Goal: Information Seeking & Learning: Learn about a topic

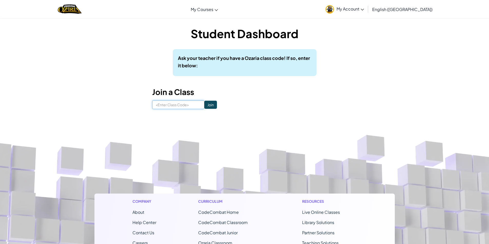
click at [176, 105] on input at bounding box center [178, 105] width 52 height 9
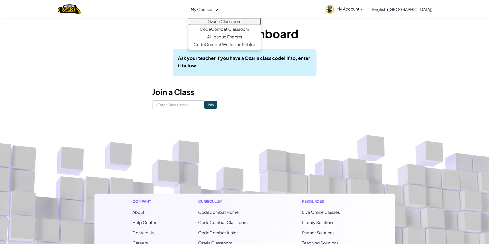
click at [231, 24] on link "Ozaria Classroom" at bounding box center [224, 22] width 72 height 8
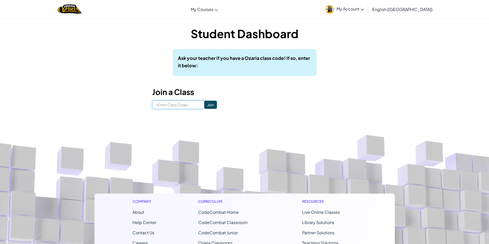
click at [185, 104] on input at bounding box center [178, 105] width 52 height 9
drag, startPoint x: 174, startPoint y: 58, endPoint x: 278, endPoint y: 70, distance: 105.3
drag, startPoint x: 278, startPoint y: 70, endPoint x: 312, endPoint y: 59, distance: 35.4
click at [312, 59] on div "Ask your teacher if you have a Ozaria class code! If so, enter it below:" at bounding box center [245, 62] width 144 height 27
drag, startPoint x: 312, startPoint y: 58, endPoint x: 173, endPoint y: 67, distance: 139.5
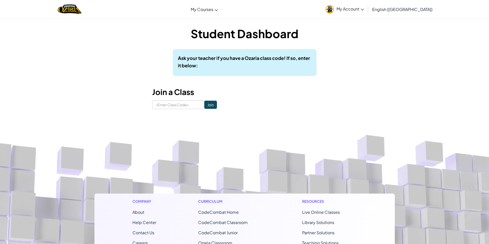
click at [173, 67] on div "Ask your teacher if you have a Ozaria class code! If so, enter it below:" at bounding box center [245, 62] width 144 height 27
drag, startPoint x: 254, startPoint y: 82, endPoint x: 220, endPoint y: 92, distance: 35.7
click at [251, 83] on div "Student Dashboard Ask your teacher if you have a Ozaria class code! If so, ente…" at bounding box center [244, 68] width 185 height 84
drag, startPoint x: 194, startPoint y: 90, endPoint x: 151, endPoint y: 95, distance: 43.6
click at [151, 95] on div "Student Dashboard Ask your teacher if you have a Ozaria class code! If so, ente…" at bounding box center [244, 68] width 300 height 84
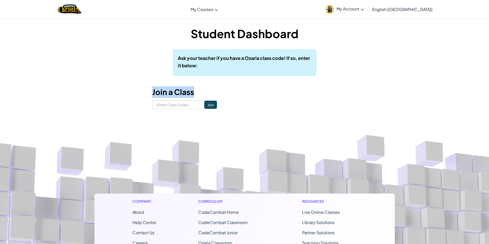
scroll to position [3, 0]
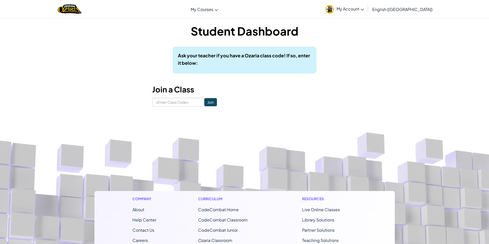
click at [354, 107] on div "Toggle navigation My Courses Ozaria Classroom CodeCombat Classroom AI League Es…" at bounding box center [244, 194] width 489 height 395
click at [273, 72] on div "Ask your teacher if you have a Ozaria class code! If so, enter it below:" at bounding box center [245, 60] width 144 height 27
click at [292, 60] on p "Ask your teacher if you have a Ozaria class code! If so, enter it below:" at bounding box center [244, 59] width 133 height 15
click at [290, 56] on b "Ask your teacher if you have a Ozaria class code! If so, enter it below:" at bounding box center [244, 59] width 132 height 13
click at [307, 58] on p "Ask your teacher if you have a Ozaria class code! If so, enter it below:" at bounding box center [244, 59] width 133 height 15
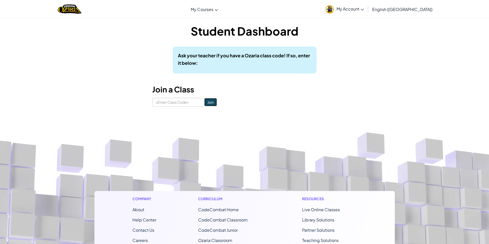
drag, startPoint x: 229, startPoint y: 122, endPoint x: 201, endPoint y: 105, distance: 32.8
click at [204, 105] on input "Join" at bounding box center [210, 102] width 13 height 8
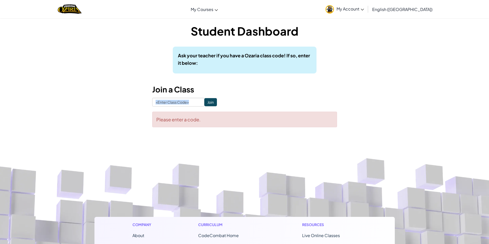
drag, startPoint x: 217, startPoint y: 102, endPoint x: 177, endPoint y: 102, distance: 40.5
click at [177, 102] on form "Join Please enter a code." at bounding box center [244, 112] width 185 height 29
drag, startPoint x: 420, startPoint y: 132, endPoint x: 240, endPoint y: 149, distance: 180.6
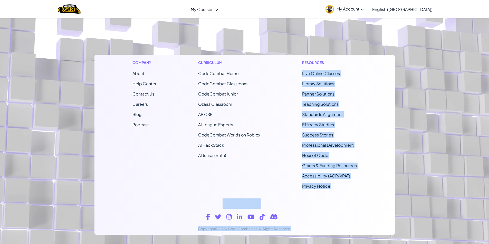
scroll to position [176, 0]
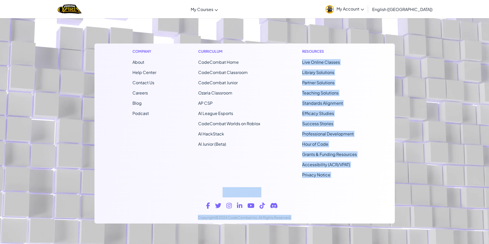
drag, startPoint x: 291, startPoint y: 159, endPoint x: 340, endPoint y: 242, distance: 96.2
click at [338, 243] on footer "Company About Help Center Contact Us Careers Blog Podcast Curriculum CodeCombat…" at bounding box center [244, 106] width 489 height 278
click at [415, 201] on footer "Company About Help Center Contact Us Careers Blog Podcast Curriculum CodeCombat…" at bounding box center [244, 106] width 489 height 278
click at [367, 203] on div "Copyright ©2024 CodeCombat Inc. All Rights Reserved." at bounding box center [244, 203] width 292 height 42
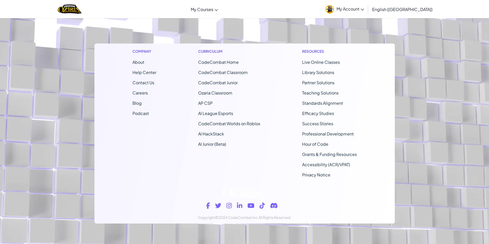
drag, startPoint x: 162, startPoint y: 82, endPoint x: 164, endPoint y: 72, distance: 10.3
click at [164, 74] on div "Company About Help Center Contact Us Careers Blog Podcast Curriculum CodeCombat…" at bounding box center [244, 113] width 300 height 139
drag, startPoint x: 195, startPoint y: 64, endPoint x: 196, endPoint y: 61, distance: 3.3
click at [196, 63] on div "Curriculum CodeCombat Home CodeCombat Classroom CodeCombat Junior Ozaria Classr…" at bounding box center [229, 113] width 70 height 139
drag, startPoint x: 196, startPoint y: 60, endPoint x: 237, endPoint y: 36, distance: 47.5
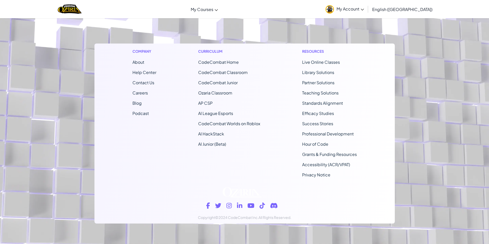
click at [237, 36] on footer "Company About Help Center Contact Us Careers Blog Podcast Curriculum CodeCombat…" at bounding box center [244, 106] width 489 height 278
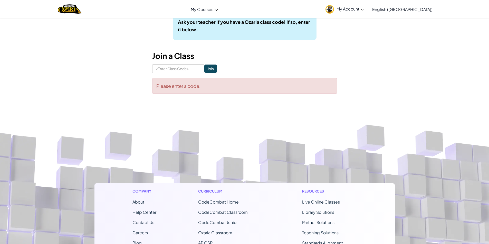
scroll to position [0, 0]
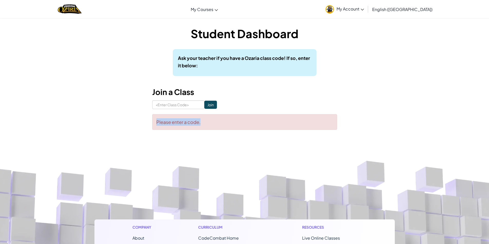
drag, startPoint x: 154, startPoint y: 119, endPoint x: 210, endPoint y: 133, distance: 57.1
click at [210, 133] on div "Student Dashboard Ask your teacher if you have a Ozaria class code! If so, ente…" at bounding box center [244, 80] width 300 height 109
click at [237, 123] on div "Please enter a code." at bounding box center [244, 122] width 185 height 16
click at [154, 104] on input at bounding box center [178, 105] width 52 height 9
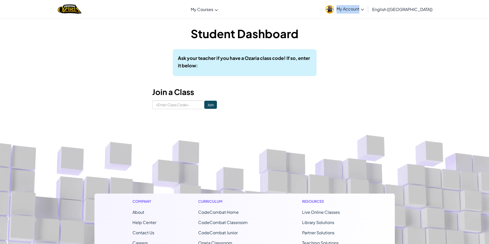
drag, startPoint x: 429, startPoint y: 10, endPoint x: 366, endPoint y: 14, distance: 63.5
click at [366, 14] on div "Toggle navigation My Courses Ozaria Classroom CodeCombat Classroom AI League Es…" at bounding box center [244, 9] width 491 height 18
drag, startPoint x: 360, startPoint y: 59, endPoint x: 330, endPoint y: 88, distance: 41.0
click at [330, 88] on h3 "Join a Class" at bounding box center [244, 92] width 185 height 12
drag, startPoint x: 353, startPoint y: 7, endPoint x: 367, endPoint y: 13, distance: 15.8
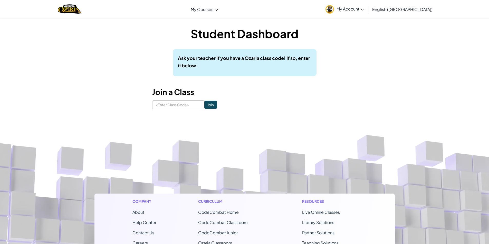
click at [366, 11] on div "Toggle navigation My Courses Ozaria Classroom CodeCombat Classroom AI League Es…" at bounding box center [244, 9] width 491 height 18
drag, startPoint x: 365, startPoint y: 70, endPoint x: 458, endPoint y: 24, distance: 104.2
click at [458, 24] on div "Student Dashboard Ask your teacher if you have a Ozaria class code! If so, ente…" at bounding box center [244, 67] width 489 height 99
click at [177, 103] on input at bounding box center [178, 105] width 52 height 9
type input "eastmilkcook"
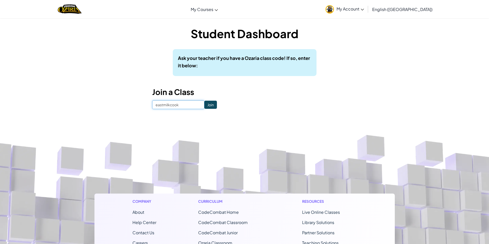
click input "Join" at bounding box center [210, 105] width 13 height 8
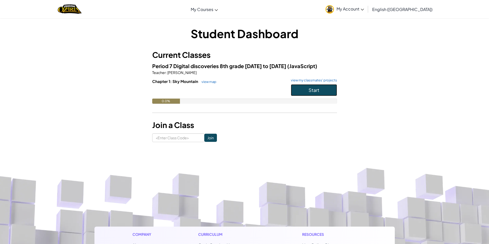
click at [297, 87] on button "Start" at bounding box center [314, 90] width 46 height 12
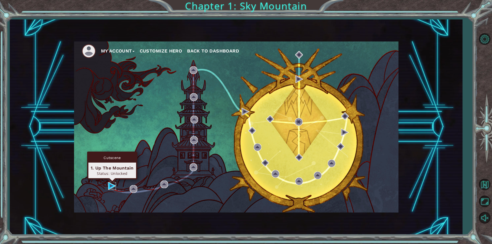
click at [111, 184] on img at bounding box center [112, 186] width 8 height 8
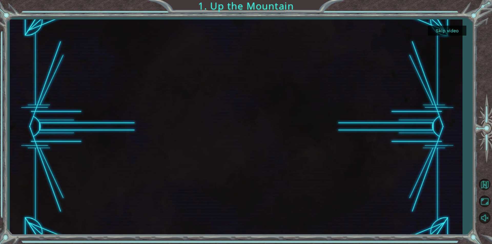
drag, startPoint x: 442, startPoint y: 36, endPoint x: 442, endPoint y: 32, distance: 4.1
click at [442, 33] on div "Skip video" at bounding box center [236, 126] width 453 height 215
click at [442, 31] on button "Skip video" at bounding box center [447, 31] width 38 height 10
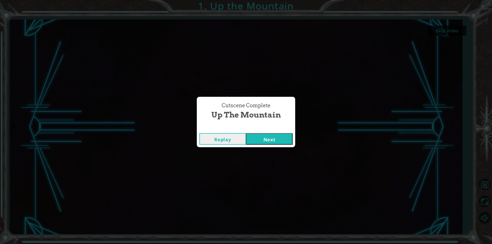
click at [226, 142] on button "Replay" at bounding box center [223, 139] width 47 height 12
click at [272, 137] on button "Next" at bounding box center [269, 139] width 47 height 12
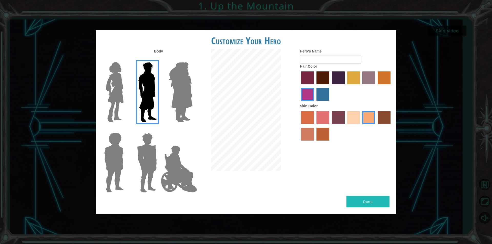
click at [323, 77] on label "maroon hair color" at bounding box center [323, 78] width 13 height 13
click at [315, 86] on input "maroon hair color" at bounding box center [315, 86] width 0 height 0
click at [381, 115] on label "karma skin color" at bounding box center [384, 117] width 13 height 13
click at [376, 126] on input "karma skin color" at bounding box center [376, 126] width 0 height 0
click at [368, 119] on label "tacao skin color" at bounding box center [369, 117] width 13 height 13
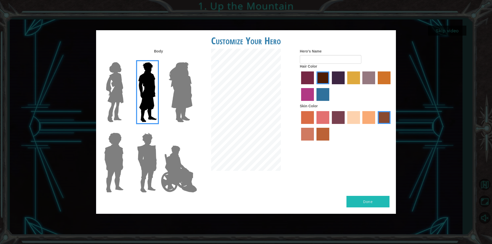
click at [361, 126] on input "tacao skin color" at bounding box center [361, 126] width 0 height 0
click at [318, 131] on label "smoke tree skin color" at bounding box center [323, 134] width 13 height 13
click at [315, 143] on input "smoke tree skin color" at bounding box center [315, 143] width 0 height 0
click at [306, 128] on label "burning sand skin color" at bounding box center [307, 134] width 13 height 13
click at [392, 126] on input "burning sand skin color" at bounding box center [392, 126] width 0 height 0
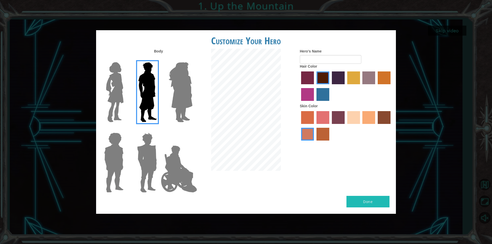
click at [326, 138] on label "smoke tree skin color" at bounding box center [323, 134] width 13 height 13
click at [315, 143] on input "smoke tree skin color" at bounding box center [315, 143] width 0 height 0
click at [333, 116] on label "tosca skin color" at bounding box center [338, 117] width 13 height 13
click at [330, 126] on input "tosca skin color" at bounding box center [330, 126] width 0 height 0
click at [350, 115] on label "sandy beach skin color" at bounding box center [353, 117] width 13 height 13
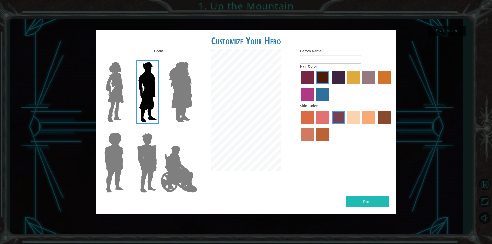
click at [346, 126] on input "sandy beach skin color" at bounding box center [346, 126] width 0 height 0
click at [362, 113] on div at bounding box center [346, 126] width 92 height 33
click at [368, 117] on label "tacao skin color" at bounding box center [369, 117] width 13 height 13
click at [361, 126] on input "tacao skin color" at bounding box center [361, 126] width 0 height 0
click at [374, 117] on label "tacao skin color" at bounding box center [369, 117] width 13 height 13
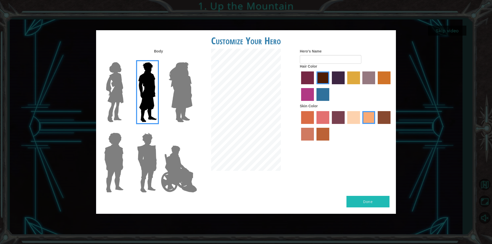
click at [361, 126] on input "tacao skin color" at bounding box center [361, 126] width 0 height 0
click at [378, 118] on div at bounding box center [346, 126] width 92 height 33
click at [383, 117] on label "karma skin color" at bounding box center [384, 117] width 13 height 13
click at [376, 126] on input "karma skin color" at bounding box center [376, 126] width 0 height 0
click at [375, 119] on label "tacao skin color" at bounding box center [369, 117] width 13 height 13
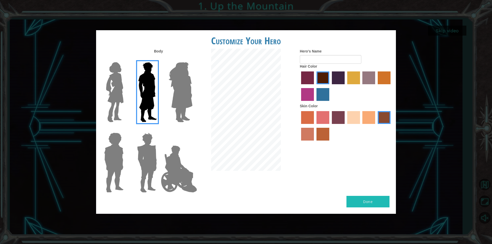
click at [361, 126] on input "tacao skin color" at bounding box center [361, 126] width 0 height 0
click at [342, 80] on label "hot purple hair color" at bounding box center [338, 78] width 13 height 13
click at [330, 86] on input "hot purple hair color" at bounding box center [330, 86] width 0 height 0
click at [153, 155] on img at bounding box center [147, 163] width 24 height 64
click at [159, 129] on input "Hero Garnet" at bounding box center [159, 129] width 0 height 0
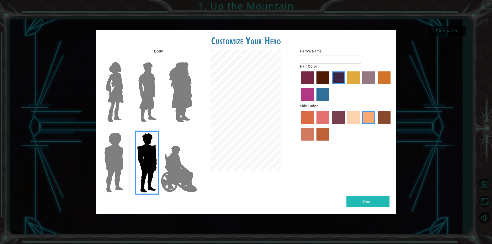
click at [118, 159] on img at bounding box center [114, 163] width 24 height 64
click at [126, 129] on input "Hero Steven" at bounding box center [126, 129] width 0 height 0
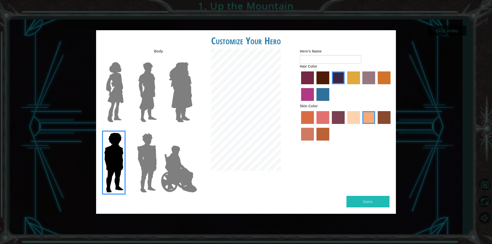
click at [115, 100] on img at bounding box center [115, 92] width 22 height 64
click at [126, 59] on input "Hero Connie" at bounding box center [126, 59] width 0 height 0
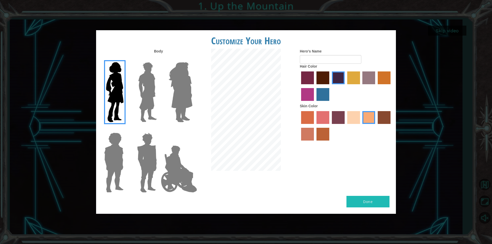
click at [172, 162] on img at bounding box center [179, 169] width 40 height 51
click at [192, 129] on input "Hero Jamie" at bounding box center [192, 129] width 0 height 0
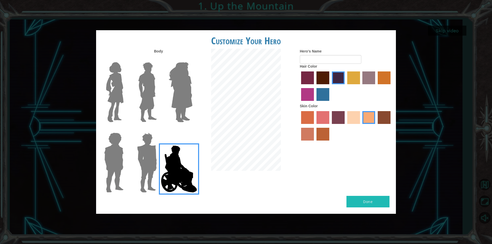
drag, startPoint x: 372, startPoint y: 114, endPoint x: 362, endPoint y: 100, distance: 17.1
click at [362, 100] on div at bounding box center [346, 86] width 92 height 33
click at [382, 115] on label "karma skin color" at bounding box center [384, 117] width 13 height 13
click at [376, 126] on input "karma skin color" at bounding box center [376, 126] width 0 height 0
click at [154, 87] on img at bounding box center [147, 92] width 23 height 64
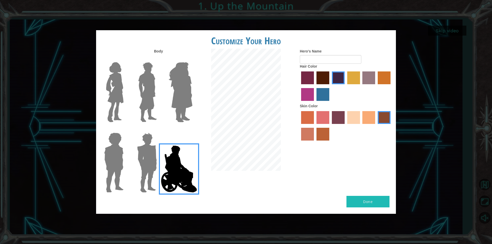
click at [159, 59] on input "Hero Lars" at bounding box center [159, 59] width 0 height 0
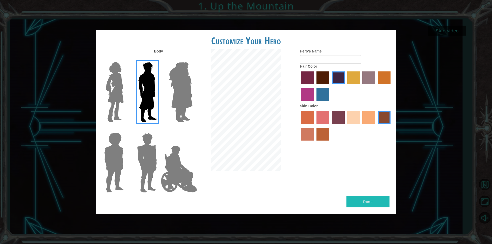
drag, startPoint x: 135, startPoint y: 61, endPoint x: 151, endPoint y: 92, distance: 34.6
click at [136, 65] on label at bounding box center [146, 92] width 26 height 64
click at [159, 59] on input "Hero Lars" at bounding box center [159, 59] width 0 height 0
click at [368, 118] on label "tacao skin color" at bounding box center [369, 117] width 13 height 13
click at [361, 126] on input "tacao skin color" at bounding box center [361, 126] width 0 height 0
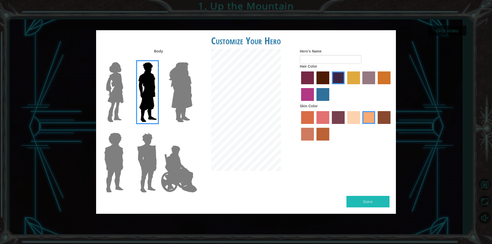
click at [306, 119] on label "sorbus skin color" at bounding box center [307, 117] width 13 height 13
click at [300, 126] on input "sorbus skin color" at bounding box center [300, 126] width 0 height 0
click at [363, 201] on button "Done" at bounding box center [368, 202] width 43 height 12
type input "Peyton"
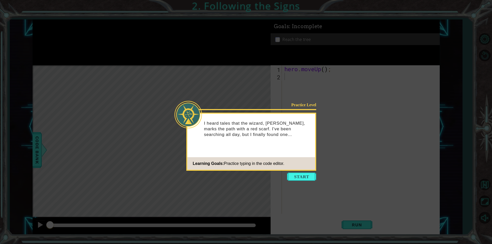
click at [305, 175] on button "Start" at bounding box center [301, 177] width 29 height 8
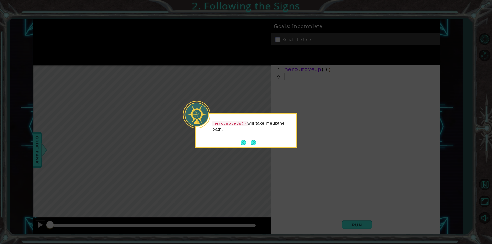
click at [255, 134] on div "hero.moveUp() will take me up the path." at bounding box center [246, 129] width 101 height 26
click at [255, 141] on button "Next" at bounding box center [254, 143] width 6 height 6
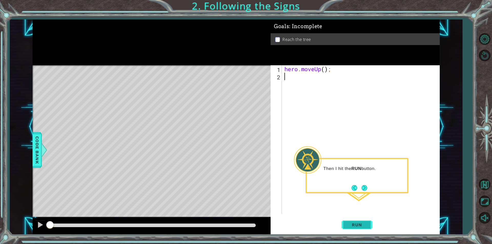
click at [358, 229] on button "Run" at bounding box center [357, 225] width 31 height 17
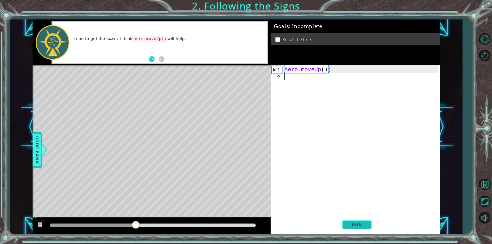
click at [360, 224] on span "Run" at bounding box center [357, 225] width 20 height 5
click at [155, 61] on button "Back" at bounding box center [154, 59] width 10 height 6
click at [167, 57] on div "Time to get" at bounding box center [160, 42] width 215 height 41
click at [165, 57] on button "Next" at bounding box center [162, 59] width 6 height 6
click at [289, 80] on div "hero . moveUp ( ) ;" at bounding box center [362, 147] width 157 height 164
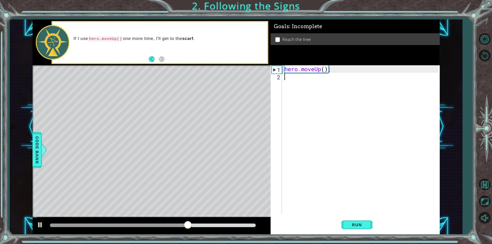
click at [274, 77] on div "2" at bounding box center [277, 77] width 10 height 7
click at [360, 221] on button "Run" at bounding box center [357, 225] width 31 height 17
click at [160, 106] on div "Level Map" at bounding box center [151, 140] width 237 height 151
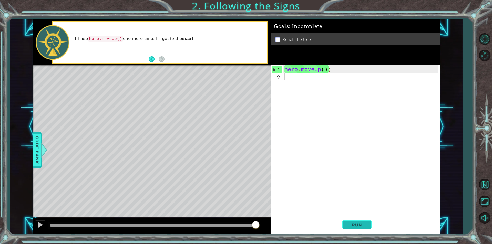
click at [355, 226] on span "Run" at bounding box center [357, 225] width 20 height 5
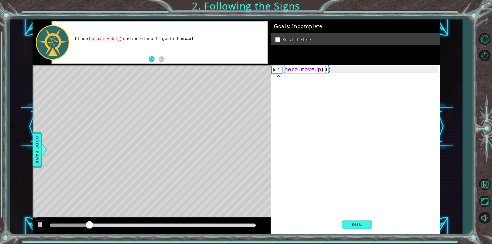
click at [325, 71] on div "hero . moveUp ( ) ;" at bounding box center [362, 147] width 157 height 164
type textarea "hero.moveUp(2);"
click at [360, 217] on button "Run" at bounding box center [357, 225] width 31 height 17
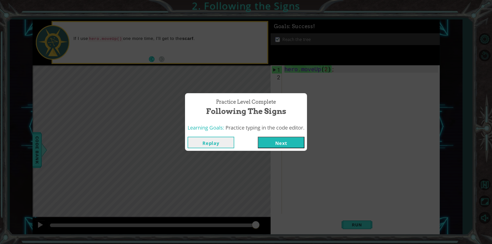
click at [280, 146] on button "Next" at bounding box center [281, 143] width 47 height 12
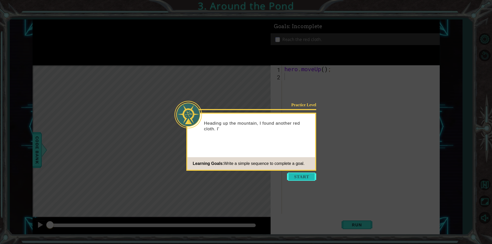
click at [303, 173] on button "Start" at bounding box center [301, 177] width 29 height 8
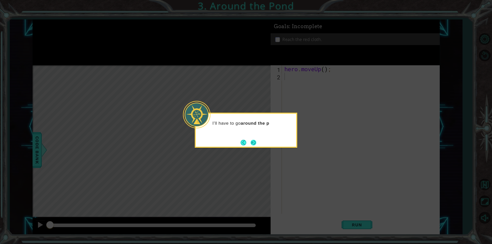
click at [251, 144] on button "Next" at bounding box center [254, 143] width 6 height 6
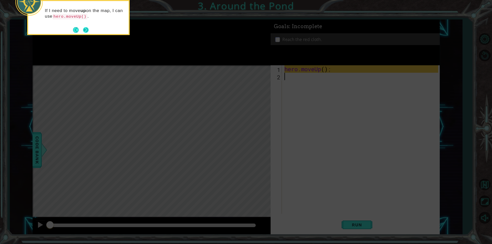
click at [85, 31] on button "Next" at bounding box center [86, 30] width 6 height 6
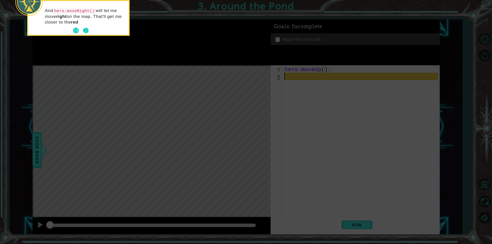
click at [85, 28] on button "Next" at bounding box center [86, 31] width 6 height 6
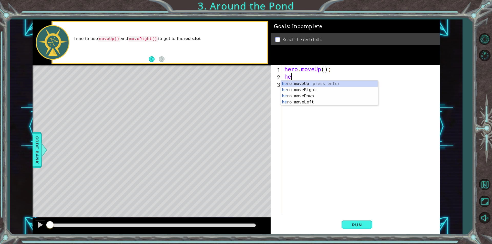
type textarea "her"
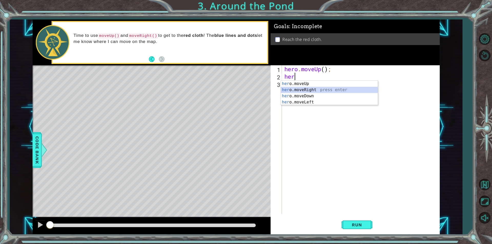
click at [295, 88] on div "her o.moveUp press enter her o.moveRight press enter her o.moveDown press enter…" at bounding box center [329, 99] width 97 height 37
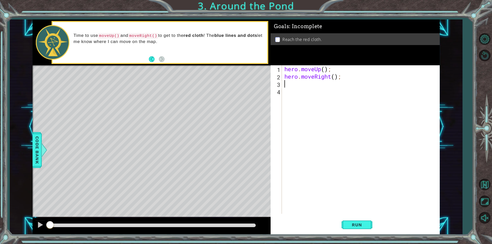
click at [334, 78] on div "hero . moveUp ( ) ; hero . moveRight ( ) ;" at bounding box center [362, 147] width 157 height 164
click at [324, 70] on div "hero . moveUp ( ) ; hero . moveRight ( ) ;" at bounding box center [362, 147] width 157 height 164
click at [336, 75] on div "hero . moveUp ( 2 ) ; hero . moveRight ( ) ;" at bounding box center [362, 147] width 157 height 164
type textarea "hero.moveRight();"
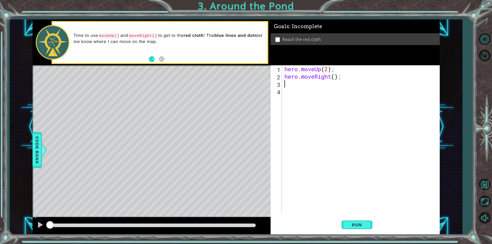
click at [295, 87] on div "hero . moveUp ( 2 ) ; hero . moveRight ( ) ;" at bounding box center [362, 147] width 157 height 164
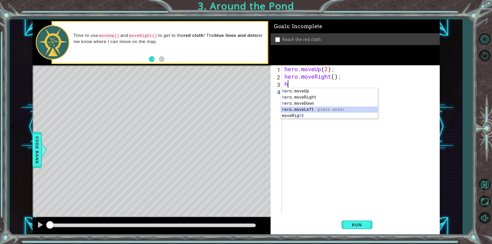
click at [311, 112] on div "h ero.moveUp press enter h ero.moveRight press enter h ero.moveDown press enter…" at bounding box center [329, 109] width 97 height 43
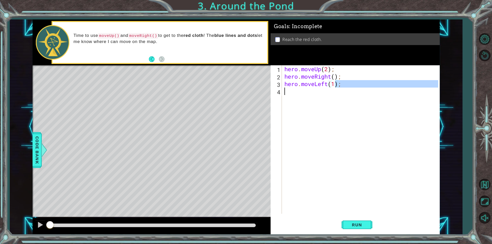
drag, startPoint x: 336, startPoint y: 84, endPoint x: 336, endPoint y: 90, distance: 6.2
click at [336, 90] on div "hero . moveUp ( 2 ) ; hero . moveRight ( ) ; hero . moveLeft ( 1 ) ;" at bounding box center [362, 147] width 157 height 164
type textarea "hero.moveLeft(1);"
click at [329, 105] on div "hero . moveUp ( 2 ) ; hero . moveRight ( ) ; hero . moveLeft ( 1 ) ;" at bounding box center [362, 147] width 157 height 164
click at [335, 79] on div "hero . moveUp ( 2 ) ; hero . moveRight ( ) ; hero . moveLeft ( 1 ) ;" at bounding box center [362, 147] width 157 height 164
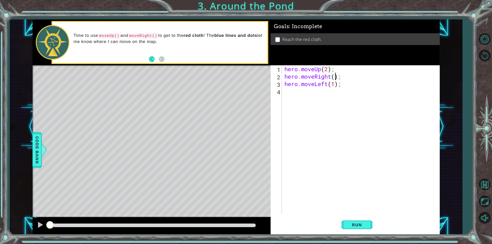
scroll to position [0, 2]
click at [328, 68] on div "hero . moveUp ( 2 ) ; hero . moveRight ( 1 ) ; hero . moveLeft ( 1 ) ;" at bounding box center [362, 147] width 157 height 164
click at [349, 221] on button "Run" at bounding box center [357, 225] width 31 height 17
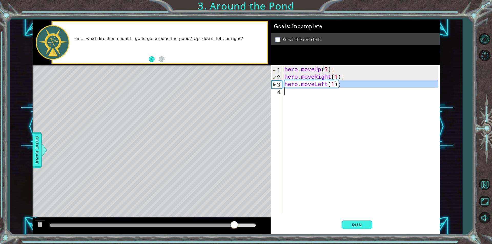
drag, startPoint x: 338, startPoint y: 83, endPoint x: 290, endPoint y: 88, distance: 48.5
click at [290, 88] on div "hero . moveUp ( 3 ) ; hero . moveRight ( 1 ) ; hero . moveLeft ( 1 ) ;" at bounding box center [362, 147] width 157 height 164
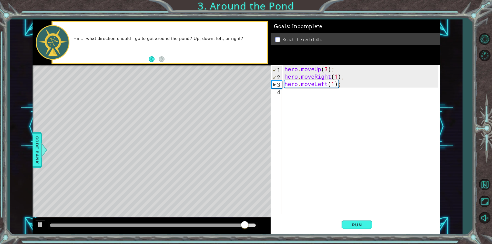
click at [290, 86] on div "hero . moveUp ( 3 ) ; hero . moveRight ( 1 ) ; hero . moveLeft ( 1 ) ;" at bounding box center [362, 147] width 157 height 164
type textarea "ero.moveLeft(1);"
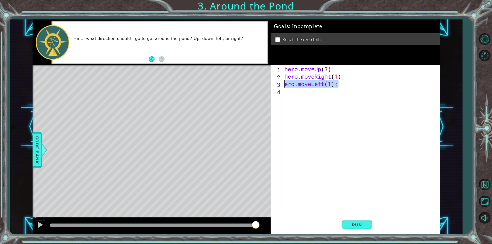
drag, startPoint x: 335, startPoint y: 87, endPoint x: 278, endPoint y: 86, distance: 57.7
click at [276, 86] on div "ero.moveLeft(1); 1 2 3 4 hero . moveUp ( 3 ) ; hero . moveRight ( 1 ) ; ero . m…" at bounding box center [355, 139] width 168 height 149
click at [362, 223] on span "Run" at bounding box center [357, 225] width 20 height 5
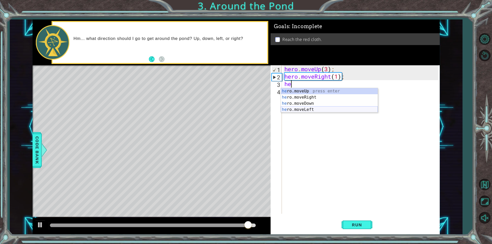
click at [301, 111] on div "he ro.moveUp press enter he ro.moveRight press enter he ro.moveDown press enter…" at bounding box center [329, 106] width 97 height 37
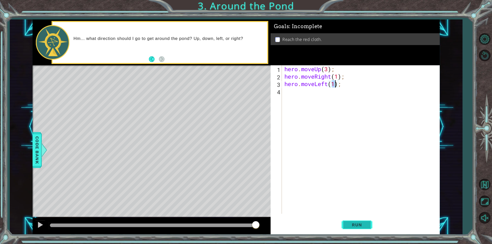
click at [357, 222] on button "Run" at bounding box center [357, 225] width 31 height 17
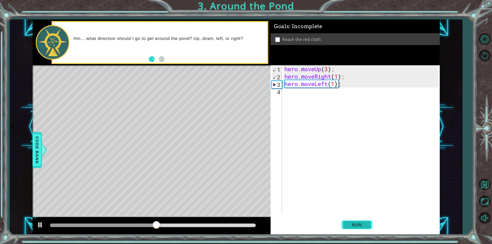
click at [354, 223] on span "Run" at bounding box center [357, 225] width 20 height 5
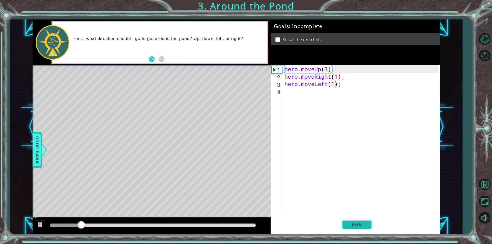
click at [354, 223] on span "Run" at bounding box center [357, 225] width 20 height 5
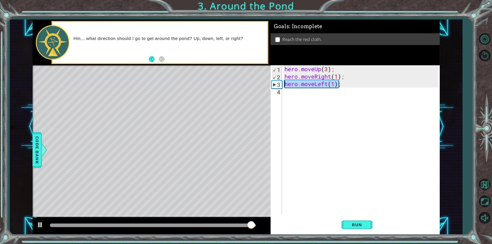
drag, startPoint x: 338, startPoint y: 83, endPoint x: 286, endPoint y: 86, distance: 52.1
click at [284, 86] on div "hero . moveUp ( 3 ) ; hero . moveRight ( 1 ) ; hero . moveLeft ( 1 ) ;" at bounding box center [361, 139] width 155 height 149
type textarea ";"
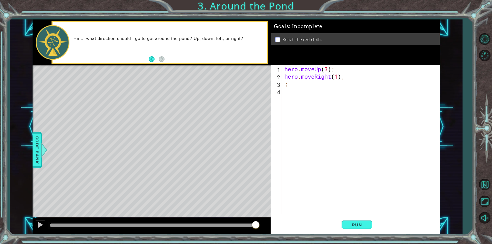
click at [288, 87] on div "hero . moveUp ( 3 ) ; hero . moveRight ( 1 ) ; ;" at bounding box center [362, 147] width 157 height 164
type textarea "h"
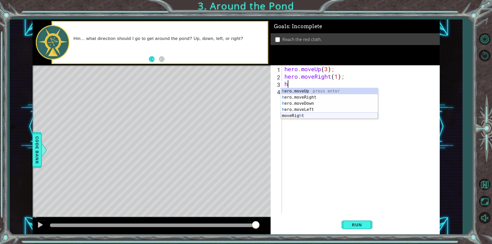
click at [308, 116] on div "h ero.moveUp press enter h ero.moveRight press enter h ero.moveDown press enter…" at bounding box center [329, 109] width 97 height 43
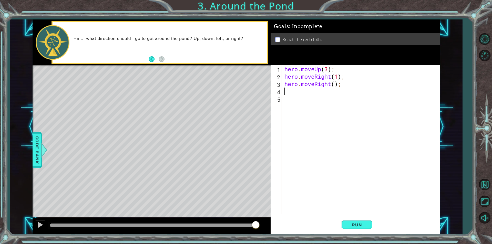
drag, startPoint x: 336, startPoint y: 84, endPoint x: 335, endPoint y: 90, distance: 5.4
click at [335, 86] on div "hero . moveUp ( 3 ) ; hero . moveRight ( 1 ) ; hero . moveRight ( ) ;" at bounding box center [362, 147] width 157 height 164
click at [364, 220] on button "Run" at bounding box center [357, 225] width 31 height 17
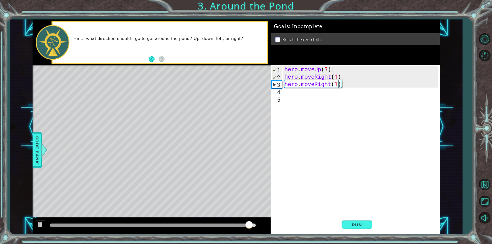
click at [331, 83] on div "hero . moveUp ( 3 ) ; hero . moveRight ( 1 ) ; hero . moveRight ( 1 ) ;" at bounding box center [362, 147] width 157 height 164
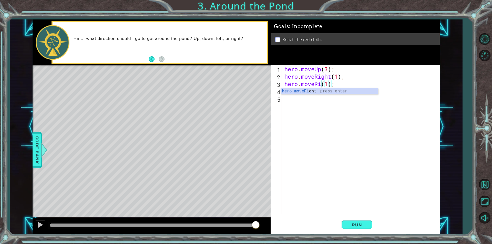
scroll to position [0, 2]
click at [293, 108] on div "hero.move Up press enter hero.move Right press enter hero.move Down press enter…" at bounding box center [329, 106] width 97 height 37
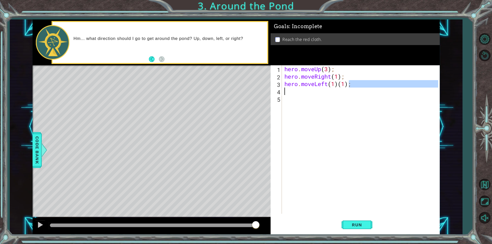
click at [342, 90] on div "hero . moveUp ( 3 ) ; hero . moveRight ( 1 ) ; hero . moveLeft ( 1 ) ( 1 ) ;" at bounding box center [362, 147] width 157 height 164
click at [351, 84] on div "hero . moveUp ( 3 ) ; hero . moveRight ( 1 ) ; hero . moveLeft ( 1 ) ( 1 ) ;" at bounding box center [362, 147] width 157 height 164
type textarea "hero.moveLeft(1)(1);"
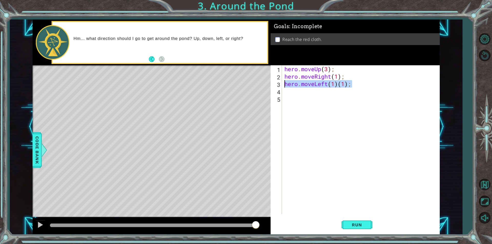
drag, startPoint x: 351, startPoint y: 84, endPoint x: 285, endPoint y: 87, distance: 66.5
click at [284, 87] on div "hero . moveUp ( 3 ) ; hero . moveRight ( 1 ) ; hero . moveLeft ( 1 ) ( 1 ) ;" at bounding box center [362, 147] width 157 height 164
click at [282, 93] on div "1 2 3 4 5 hero . moveUp ( 3 ) ; hero . moveRight ( 1 ) ; הההההההההההההההההההההה…" at bounding box center [355, 139] width 168 height 149
click at [284, 92] on div "hero . moveUp ( 3 ) ; hero . moveRight ( 1 ) ;" at bounding box center [362, 147] width 157 height 164
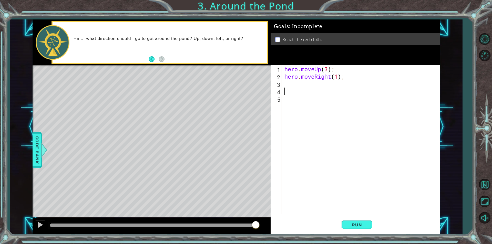
type textarea "h"
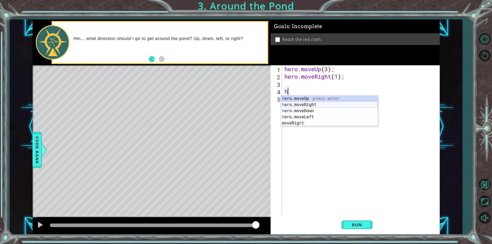
click at [301, 104] on div "h ero.moveUp press enter h ero.moveRight press enter h ero.moveDown press enter…" at bounding box center [329, 117] width 97 height 43
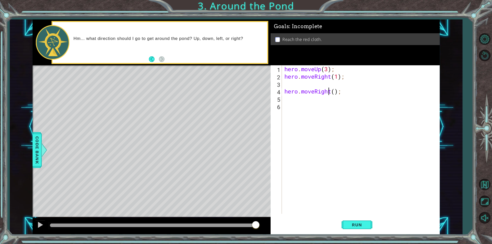
click at [329, 91] on div "hero . moveUp ( 3 ) ; hero . moveRight ( 1 ) ; hero . moveRight ( ) ;" at bounding box center [362, 147] width 157 height 164
drag, startPoint x: 331, startPoint y: 90, endPoint x: 333, endPoint y: 92, distance: 2.7
click at [331, 91] on div "hero . moveUp ( 3 ) ; hero . moveRight ( 1 ) ; hero . moveRight ( ) ;" at bounding box center [362, 147] width 157 height 164
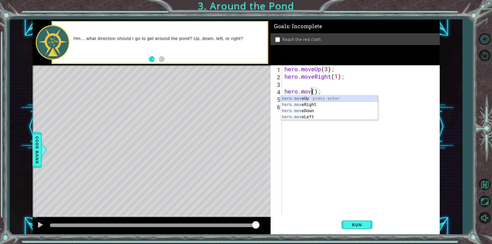
scroll to position [0, 1]
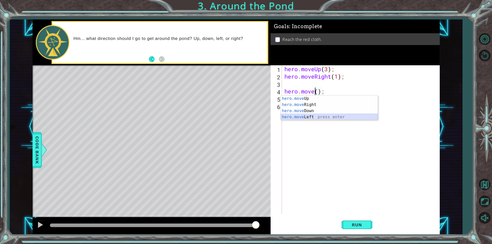
click at [324, 115] on div "hero.move Up press enter hero.move Right press enter hero.move Down press enter…" at bounding box center [329, 114] width 97 height 37
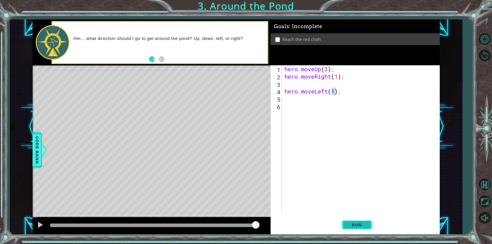
click at [368, 227] on button "Run" at bounding box center [357, 225] width 31 height 17
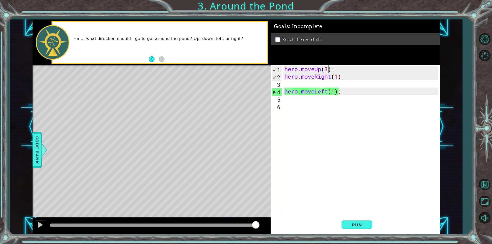
click at [328, 71] on div "hero . moveUp ( 3 ) ; hero . moveRight ( 1 ) ; hero . moveLeft ( 1 ) ;" at bounding box center [362, 147] width 157 height 164
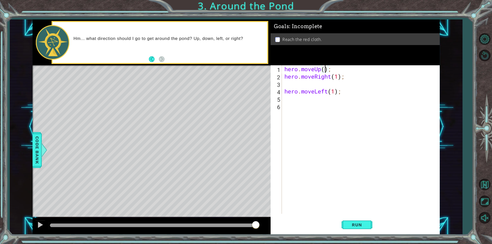
scroll to position [0, 2]
drag, startPoint x: 341, startPoint y: 91, endPoint x: 321, endPoint y: 92, distance: 20.0
click at [317, 92] on div "hero . moveUp ( 1 ) ; hero . moveRight ( 1 ) ; hero . moveLeft ( 1 ) ;" at bounding box center [362, 147] width 157 height 164
click at [330, 93] on div "hero . moveUp ( 1 ) ; hero . moveRight ( 1 ) ; hero . moveLeft ( 1 ) ;" at bounding box center [362, 147] width 157 height 164
drag, startPoint x: 328, startPoint y: 93, endPoint x: 314, endPoint y: 92, distance: 13.6
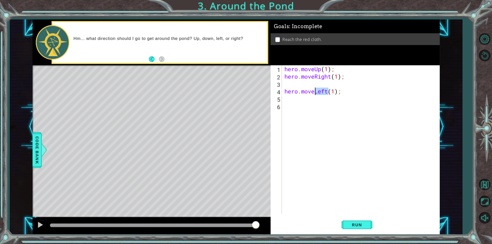
click at [314, 92] on div "hero . moveUp ( 1 ) ; hero . moveRight ( 1 ) ; hero . moveLeft ( 1 ) ;" at bounding box center [362, 147] width 157 height 164
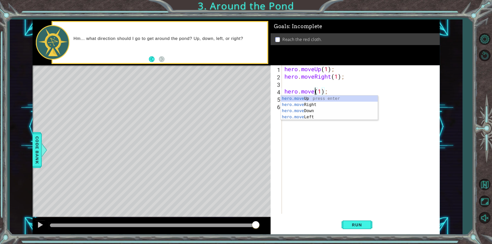
click at [340, 96] on div "hero.move Up press enter hero.move Right press enter hero.move Down press enter…" at bounding box center [329, 114] width 97 height 37
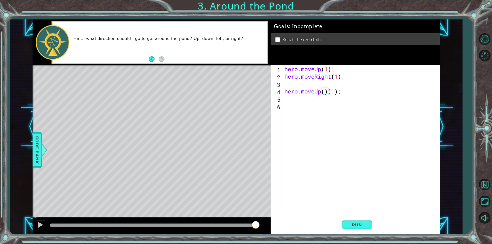
drag, startPoint x: 363, startPoint y: 223, endPoint x: 320, endPoint y: 110, distance: 121.3
click at [320, 110] on div "hero.moveUp()(1); 1 2 3 4 5 6 hero . moveUp ( 1 ) ; hero . moveRight ( 1 ) ; he…" at bounding box center [355, 149] width 169 height 169
click at [327, 92] on div "hero . moveUp ( 1 ) ; hero . moveRight ( 1 ) ; hero . moveUp ( ) ( 1 ) ;" at bounding box center [362, 147] width 157 height 164
click at [328, 91] on div "hero . moveUp ( 1 ) ; hero . moveRight ( 1 ) ; hero . moveUp ( 1 ) ;" at bounding box center [362, 147] width 157 height 164
type textarea "hero.moveUp(2);"
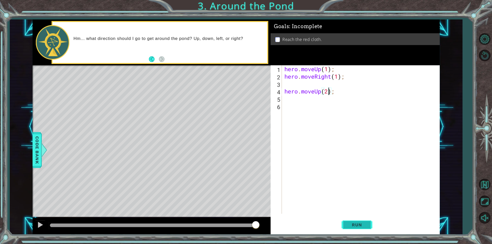
click at [354, 218] on button "Run" at bounding box center [357, 225] width 31 height 17
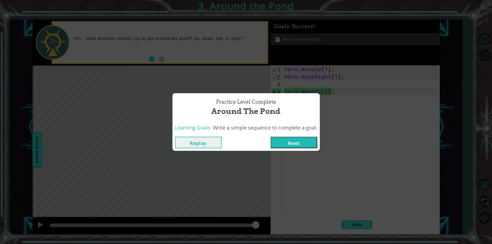
click at [306, 143] on button "Next" at bounding box center [294, 143] width 47 height 12
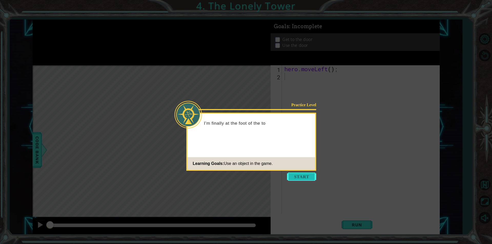
click at [299, 177] on button "Start" at bounding box center [301, 177] width 29 height 8
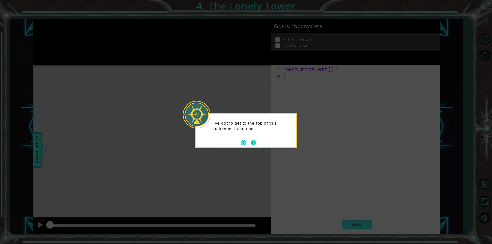
click at [256, 142] on button "Next" at bounding box center [254, 143] width 6 height 6
click at [255, 142] on button "Next" at bounding box center [254, 143] width 6 height 6
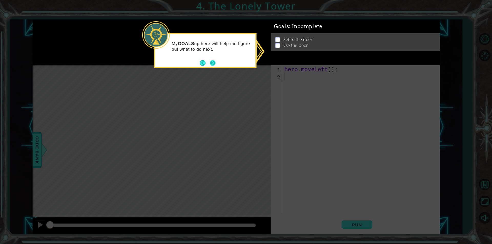
click at [215, 64] on button "Next" at bounding box center [213, 63] width 6 height 6
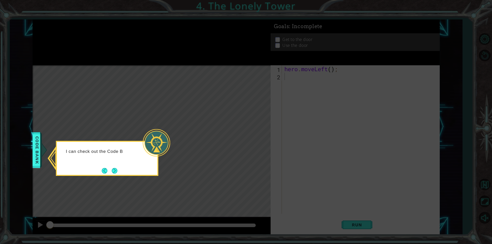
click at [120, 171] on div "I can check out the Code B" at bounding box center [107, 158] width 103 height 35
click at [119, 170] on div "I can check out the Code Bank to see al" at bounding box center [107, 158] width 103 height 35
click at [113, 170] on button "Next" at bounding box center [115, 171] width 6 height 6
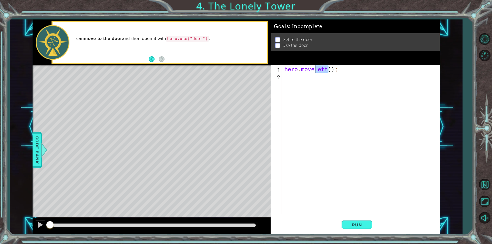
drag, startPoint x: 330, startPoint y: 68, endPoint x: 314, endPoint y: 71, distance: 16.3
click at [314, 71] on div "hero . moveLeft ( ) ;" at bounding box center [362, 147] width 157 height 164
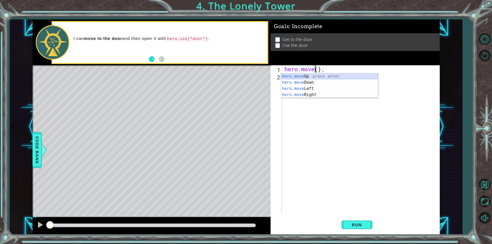
click at [306, 76] on div "hero.move Up press enter hero.move Down press enter hero.move Left press enter …" at bounding box center [329, 91] width 97 height 37
type textarea "hero.moveUp();"
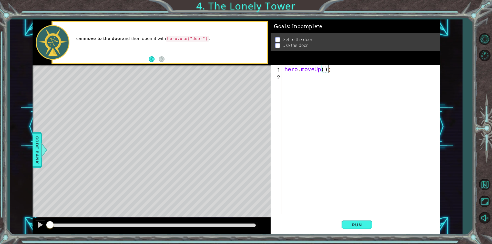
click at [286, 78] on div "hero . moveUp ( ) ;" at bounding box center [362, 147] width 157 height 164
type textarea "h"
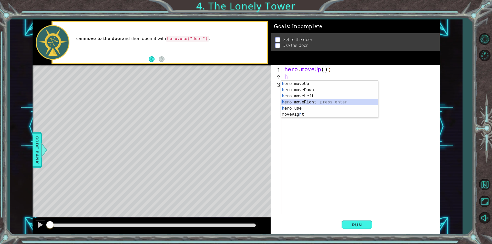
click at [296, 102] on div "h ero.moveUp press enter h ero.moveDown press enter h ero.moveLeft press enter …" at bounding box center [329, 105] width 97 height 49
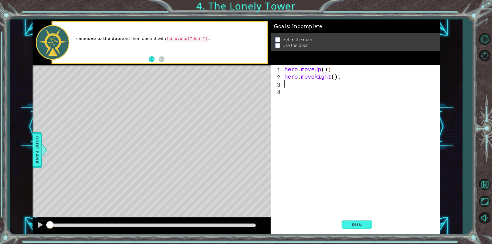
click at [334, 78] on div "hero . moveUp ( ) ; hero . moveRight ( ) ;" at bounding box center [362, 147] width 157 height 164
click at [324, 69] on div "hero . moveUp ( ) ; hero . moveRight ( ) ;" at bounding box center [362, 147] width 157 height 164
type textarea "hero.moveUp(6);"
click at [353, 227] on span "Run" at bounding box center [357, 225] width 20 height 5
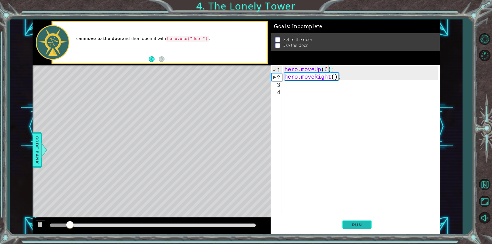
click at [353, 227] on span "Run" at bounding box center [357, 225] width 20 height 5
drag, startPoint x: 321, startPoint y: 69, endPoint x: 315, endPoint y: 71, distance: 5.4
click at [315, 71] on div "hero . moveUp ( 6 ) ; hero . moveRight ( ) ;" at bounding box center [362, 147] width 157 height 164
click at [363, 90] on div "hero . moveUp ( 6 ) ; hero . moveRight ( ) ;" at bounding box center [362, 147] width 157 height 164
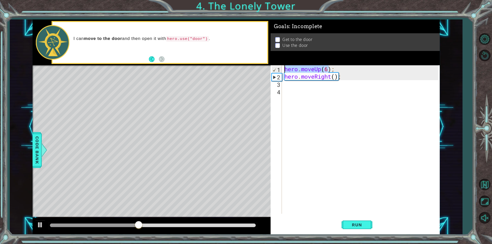
drag, startPoint x: 328, startPoint y: 68, endPoint x: 286, endPoint y: 72, distance: 42.5
click at [286, 72] on div "hero . moveUp ( 6 ) ; hero . moveRight ( ) ;" at bounding box center [362, 147] width 157 height 164
drag, startPoint x: 338, startPoint y: 78, endPoint x: 285, endPoint y: 78, distance: 52.8
click at [285, 78] on div ") ; hero . moveRight ( ) ;" at bounding box center [362, 147] width 157 height 164
type textarea "hero.moveRight();"
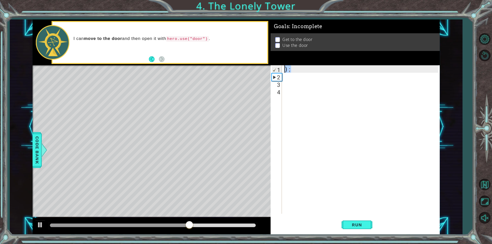
drag, startPoint x: 292, startPoint y: 69, endPoint x: 283, endPoint y: 72, distance: 9.5
click at [283, 71] on div "1 2 3 4 ) ; ההההההההההההההההההההההההההההההההההההההההההההההההההההההההההההההההההה…" at bounding box center [355, 139] width 168 height 149
type textarea ");"
type textarea "h"
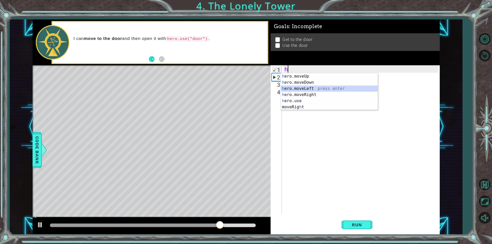
click at [301, 89] on div "h ero.moveUp press enter h ero.moveDown press enter h ero.moveLeft press enter …" at bounding box center [329, 97] width 97 height 49
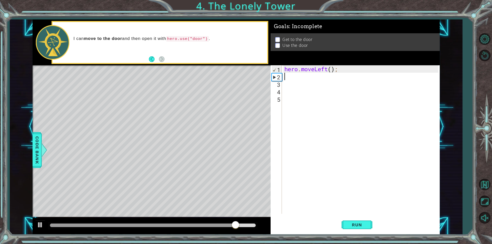
type textarea "h"
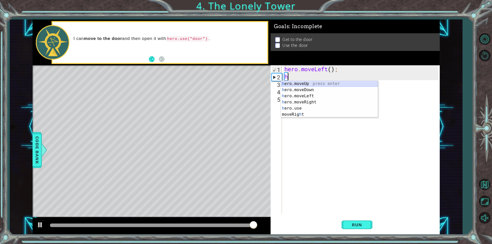
click at [298, 81] on div "h ero.moveUp press enter h ero.moveDown press enter h ero.moveLeft press enter …" at bounding box center [329, 105] width 97 height 49
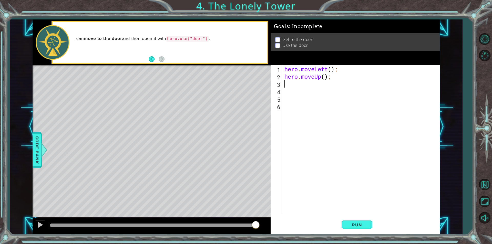
click at [326, 76] on div "hero . moveLeft ( ) ; hero . moveUp ( ) ;" at bounding box center [362, 147] width 157 height 164
type textarea "hero.moveUp(6);"
click at [314, 87] on div "hero . moveLeft ( ) ; hero . moveUp ( 6 ) ;" at bounding box center [362, 147] width 157 height 164
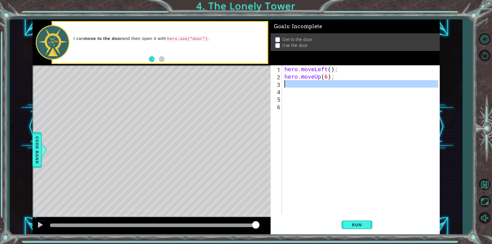
scroll to position [0, 0]
type textarea "h"
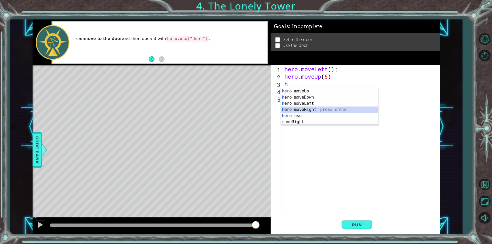
click at [310, 108] on div "h ero.moveUp press enter h ero.moveDown press enter h ero.moveLeft press enter …" at bounding box center [329, 112] width 97 height 49
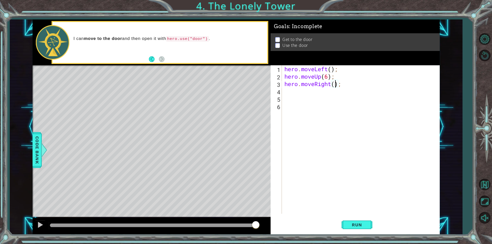
click at [336, 86] on div "hero . moveLeft ( ) ; hero . moveUp ( 6 ) ; hero . moveRight ( ) ;" at bounding box center [362, 147] width 157 height 164
click at [354, 229] on button "Run" at bounding box center [357, 225] width 31 height 17
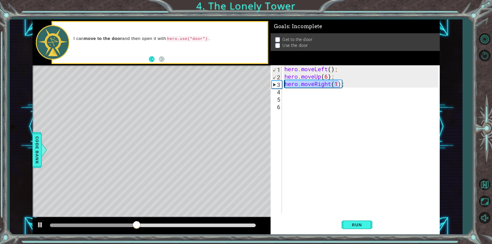
drag, startPoint x: 338, startPoint y: 86, endPoint x: 286, endPoint y: 82, distance: 52.2
click at [286, 82] on div "hero . moveLeft ( ) ; hero . moveUp ( 6 ) ; hero . moveRight ( 1 ) ;" at bounding box center [362, 147] width 157 height 164
drag, startPoint x: 335, startPoint y: 85, endPoint x: 343, endPoint y: 83, distance: 8.2
click at [343, 83] on div "hero . moveLeft ( ) ; hero . moveUp ( 6 ) ; hero . moveRight ( 1 ) ;" at bounding box center [362, 147] width 157 height 164
drag, startPoint x: 343, startPoint y: 83, endPoint x: 284, endPoint y: 85, distance: 58.8
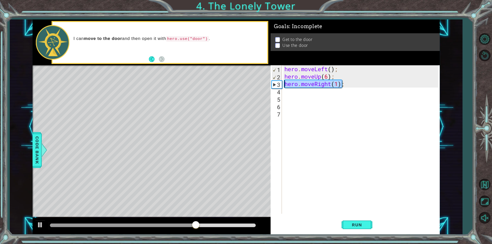
click at [284, 86] on div "hero . moveLeft ( ) ; hero . moveUp ( 6 ) ; hero . moveRight ( 1 ) ;" at bounding box center [362, 147] width 157 height 164
type textarea ";"
click at [354, 222] on button "Run" at bounding box center [357, 225] width 31 height 17
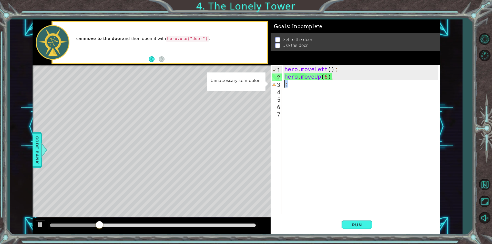
click at [286, 84] on div "hero . moveLeft ( ) ; hero . moveUp ( 6 ) ; ;" at bounding box center [362, 147] width 157 height 164
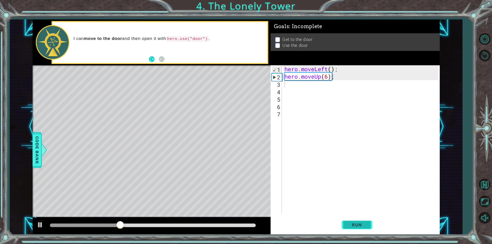
drag, startPoint x: 358, startPoint y: 222, endPoint x: 348, endPoint y: 227, distance: 11.0
click at [357, 222] on button "Run" at bounding box center [357, 225] width 31 height 17
click at [361, 220] on button "Run" at bounding box center [357, 225] width 31 height 17
click at [360, 222] on button "Run" at bounding box center [357, 225] width 31 height 17
drag, startPoint x: 328, startPoint y: 74, endPoint x: 330, endPoint y: 77, distance: 3.2
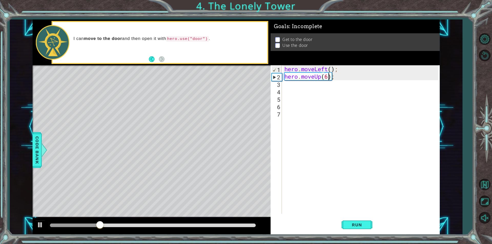
click at [329, 74] on div "hero . moveLeft ( ) ; hero . moveUp ( 6 ) ;" at bounding box center [362, 147] width 157 height 164
click at [343, 223] on button "Run" at bounding box center [357, 225] width 31 height 17
click at [365, 220] on button "Run" at bounding box center [357, 225] width 31 height 17
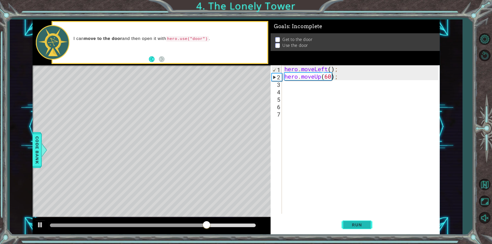
click at [361, 223] on span "Run" at bounding box center [357, 225] width 20 height 5
click at [153, 60] on button "Back" at bounding box center [154, 59] width 10 height 6
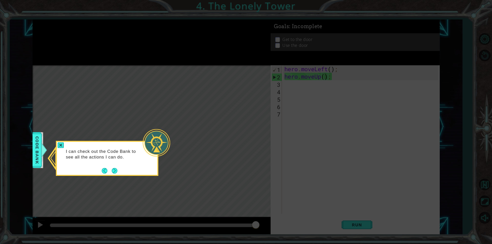
click at [108, 170] on button "Back" at bounding box center [107, 171] width 10 height 6
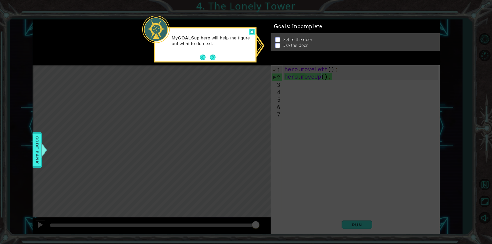
click at [251, 32] on div at bounding box center [252, 32] width 6 height 6
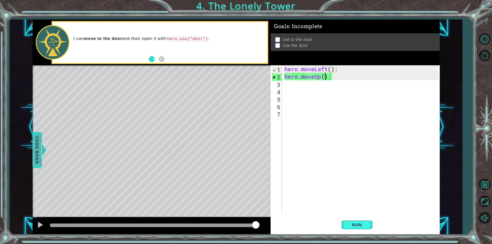
click at [41, 164] on div "Code Bank" at bounding box center [36, 150] width 9 height 36
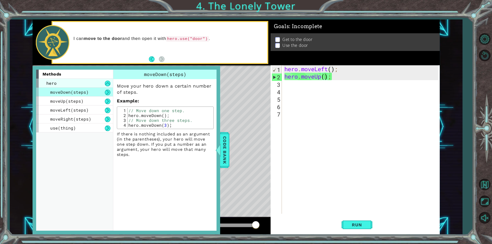
click at [86, 82] on div "hero" at bounding box center [74, 83] width 77 height 9
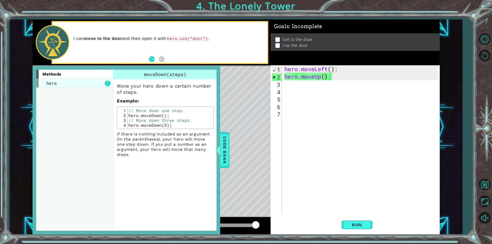
click at [88, 85] on div "hero" at bounding box center [74, 83] width 77 height 9
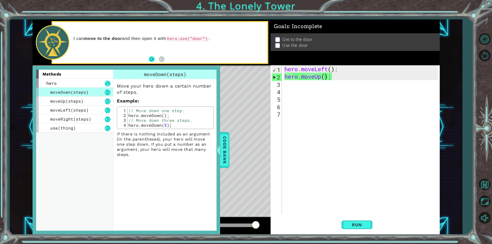
click at [154, 58] on button "Back" at bounding box center [154, 59] width 10 height 6
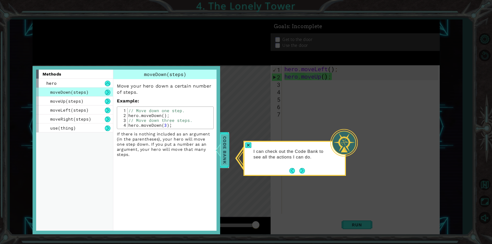
click at [222, 145] on span "Code Bank" at bounding box center [225, 150] width 8 height 31
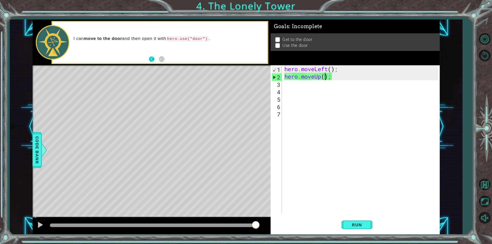
click at [150, 58] on button "Back" at bounding box center [154, 59] width 10 height 6
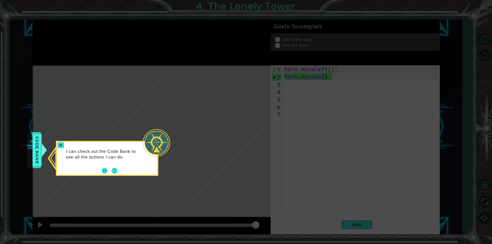
click at [104, 169] on button "Back" at bounding box center [107, 171] width 10 height 6
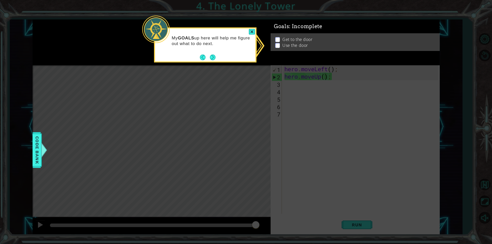
click at [202, 58] on button "Back" at bounding box center [205, 58] width 10 height 6
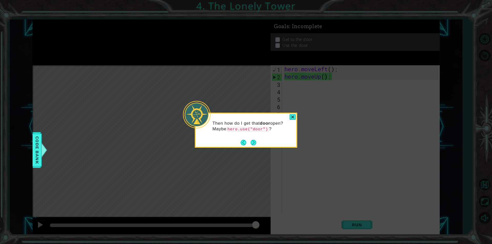
click at [242, 141] on button "Back" at bounding box center [246, 143] width 10 height 6
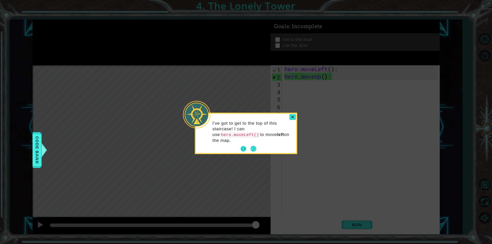
click at [242, 146] on button "Back" at bounding box center [246, 149] width 10 height 6
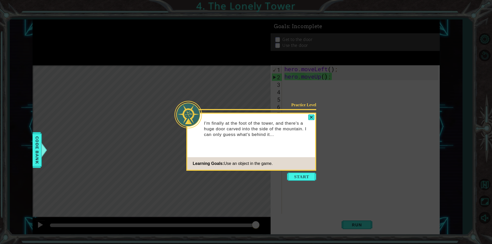
click at [295, 178] on button "Start" at bounding box center [301, 177] width 29 height 8
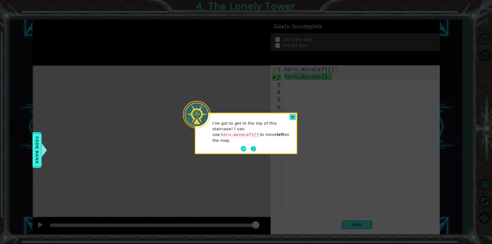
click at [253, 146] on button "Next" at bounding box center [254, 149] width 6 height 6
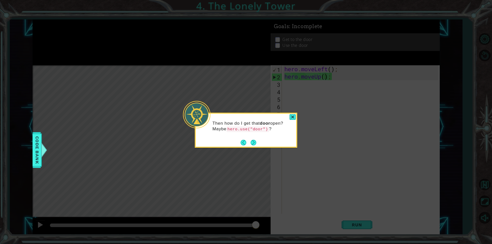
click at [290, 113] on icon at bounding box center [246, 122] width 492 height 244
click at [294, 115] on div at bounding box center [293, 117] width 6 height 6
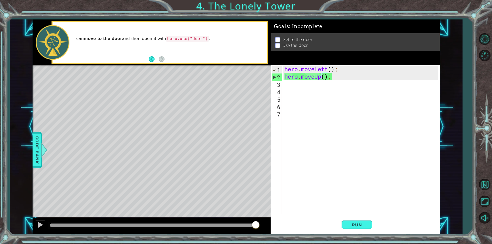
click at [321, 78] on div "hero . moveLeft ( ) ; hero . moveUp ( ) ;" at bounding box center [362, 147] width 157 height 164
click at [319, 79] on div "hero . moveLeft ( ) ; hero . moveUp ( ) ;" at bounding box center [362, 147] width 157 height 164
click at [317, 78] on div "hero . moveLeft ( ) ; hero . moveUp ( ) ;" at bounding box center [362, 147] width 157 height 164
drag, startPoint x: 321, startPoint y: 76, endPoint x: 303, endPoint y: 78, distance: 17.8
click at [303, 78] on div "hero . moveLeft ( ) ; hero . moveUp ( ) ;" at bounding box center [362, 147] width 157 height 164
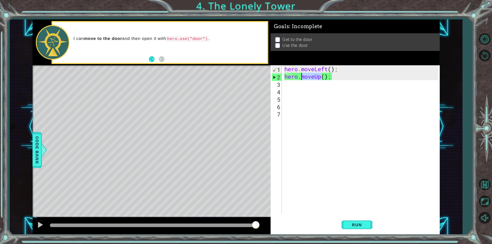
scroll to position [0, 1]
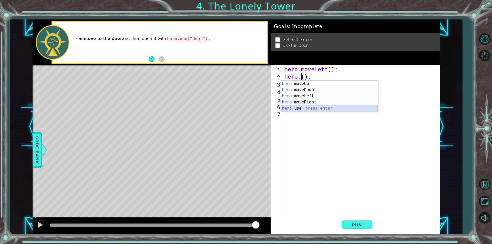
click at [296, 107] on div "hero. moveUp press enter hero. moveDown press enter hero. moveLeft press enter …" at bounding box center [329, 102] width 97 height 43
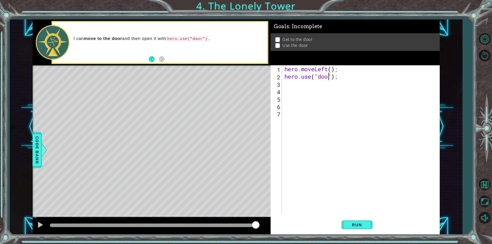
scroll to position [0, 2]
type textarea "hero.use("door");"
click at [365, 224] on span "Run" at bounding box center [357, 225] width 20 height 5
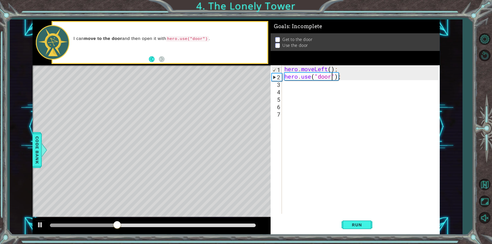
click at [279, 85] on div "3" at bounding box center [277, 84] width 10 height 7
click at [291, 77] on div "hero . moveLeft ( ) ; hero . use ( "door" ) ;" at bounding box center [362, 147] width 157 height 164
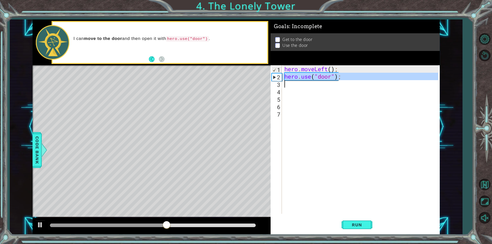
drag, startPoint x: 284, startPoint y: 76, endPoint x: 332, endPoint y: 81, distance: 48.2
click at [332, 81] on div "hero . moveLeft ( ) ; hero . use ( "door" ) ;" at bounding box center [361, 139] width 155 height 149
type textarea "hero.use("door");"
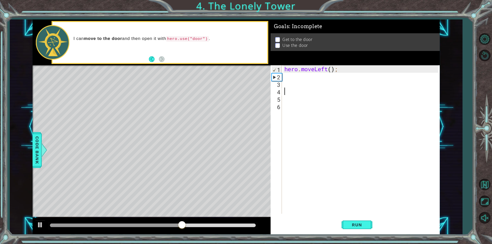
click at [292, 89] on div "hero . moveLeft ( ) ;" at bounding box center [362, 147] width 157 height 164
drag, startPoint x: 291, startPoint y: 88, endPoint x: 288, endPoint y: 86, distance: 3.6
click at [290, 88] on div "hero . moveLeft ( ) ;" at bounding box center [362, 147] width 157 height 164
click at [288, 86] on div "hero . moveLeft ( ) ;" at bounding box center [362, 147] width 157 height 164
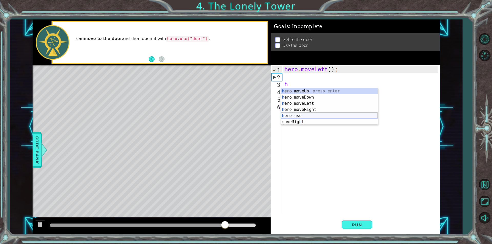
click at [294, 116] on div "h ero.moveUp press enter h ero.moveDown press enter h ero.moveLeft press enter …" at bounding box center [329, 112] width 97 height 49
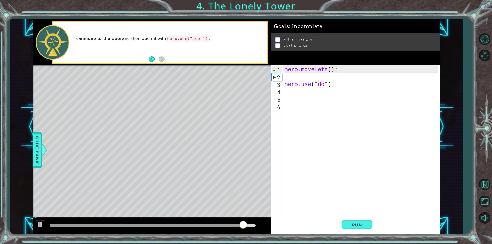
scroll to position [0, 2]
type textarea "hero.use("door");"
click at [287, 75] on div "hero . moveLeft ( ) ; hero . use ( "door" ) ;" at bounding box center [362, 147] width 157 height 164
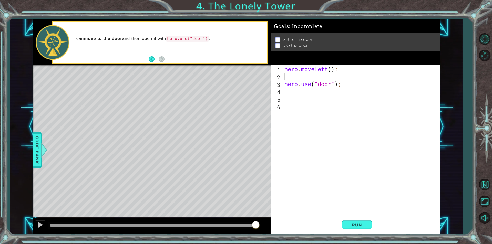
click at [133, 46] on div "I can move to the door and then open it with hero.use("door") ." at bounding box center [168, 42] width 197 height 18
